Goal: Task Accomplishment & Management: Use online tool/utility

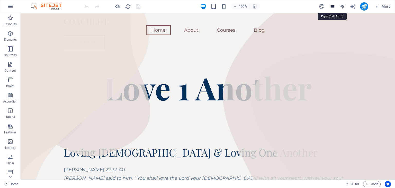
click at [334, 5] on icon "pages" at bounding box center [332, 7] width 6 height 6
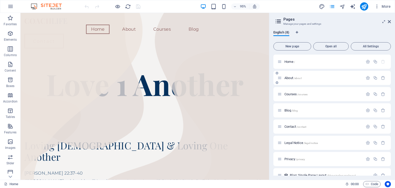
click at [295, 77] on span "/about" at bounding box center [297, 78] width 8 height 3
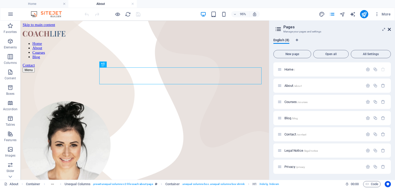
click at [390, 30] on icon at bounding box center [388, 29] width 3 height 4
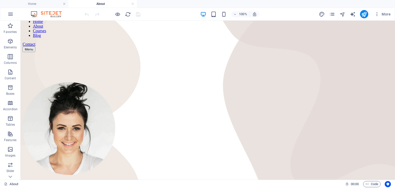
scroll to position [20, 0]
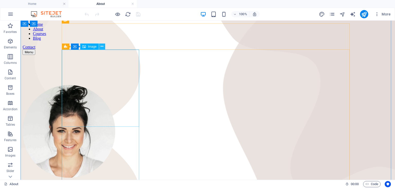
click at [103, 48] on button at bounding box center [102, 46] width 6 height 6
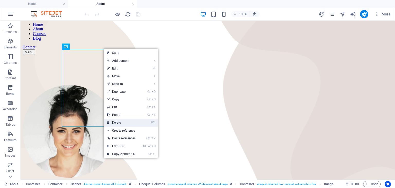
click at [121, 124] on link "⌦ Delete" at bounding box center [121, 122] width 35 height 8
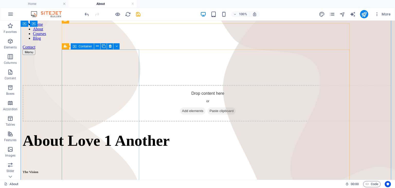
click at [180, 107] on span "Add elements" at bounding box center [192, 110] width 25 height 7
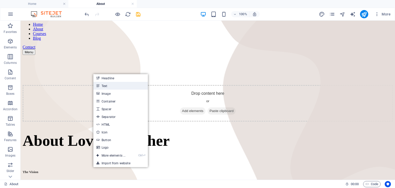
click at [107, 86] on link "Text" at bounding box center [120, 86] width 54 height 8
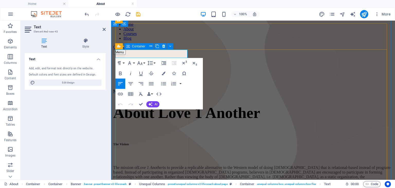
click at [161, 94] on div "New text element" at bounding box center [253, 91] width 280 height 5
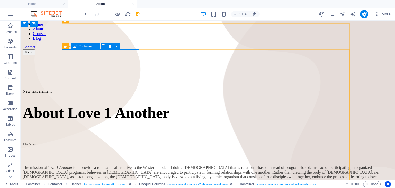
click at [108, 89] on div "New text element" at bounding box center [208, 91] width 370 height 5
click at [99, 48] on icon at bounding box center [99, 46] width 3 height 5
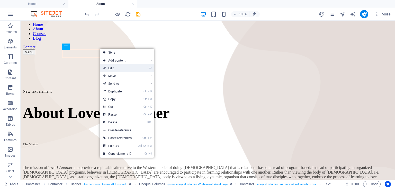
click at [114, 69] on link "⏎ Edit" at bounding box center [117, 68] width 35 height 8
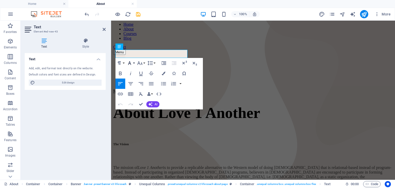
click at [134, 64] on button "Font Family" at bounding box center [131, 63] width 10 height 10
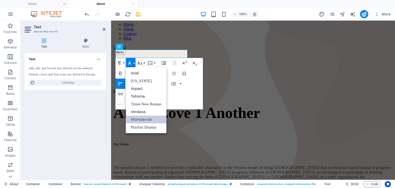
scroll to position [0, 0]
click at [143, 121] on link "Montserrat" at bounding box center [146, 119] width 41 height 8
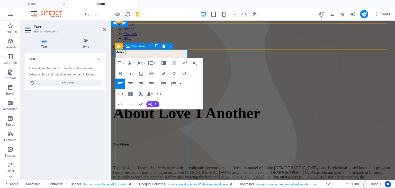
click at [141, 94] on div "New text element" at bounding box center [253, 91] width 280 height 5
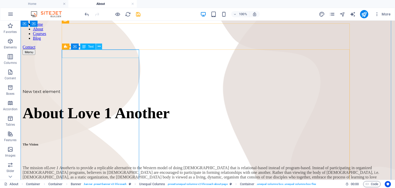
click at [99, 46] on icon at bounding box center [99, 46] width 3 height 5
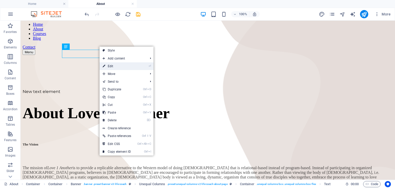
click at [114, 66] on link "⏎ Edit" at bounding box center [116, 66] width 35 height 8
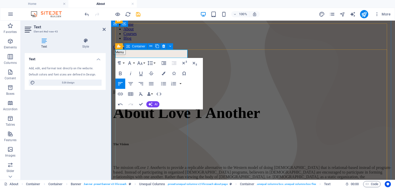
click at [150, 94] on div "jj" at bounding box center [253, 91] width 280 height 5
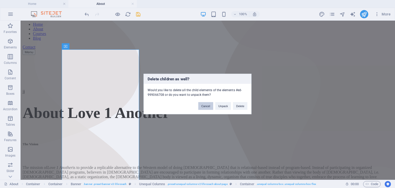
click at [204, 105] on button "Cancel" at bounding box center [205, 106] width 15 height 8
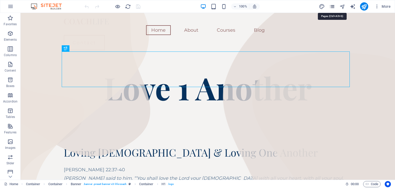
click at [329, 7] on icon "pages" at bounding box center [332, 7] width 6 height 6
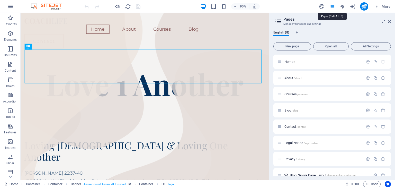
click at [334, 7] on icon "pages" at bounding box center [332, 7] width 6 height 6
click at [300, 77] on span "/about" at bounding box center [297, 78] width 8 height 3
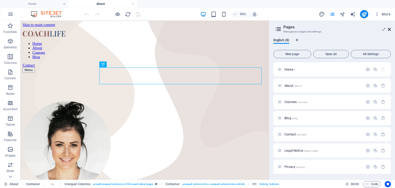
click at [390, 30] on icon at bounding box center [388, 29] width 3 height 4
